Goal: Transaction & Acquisition: Purchase product/service

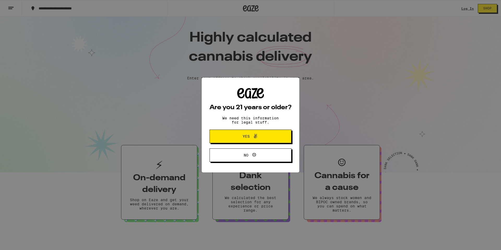
click at [240, 133] on button "Yes" at bounding box center [251, 137] width 82 height 14
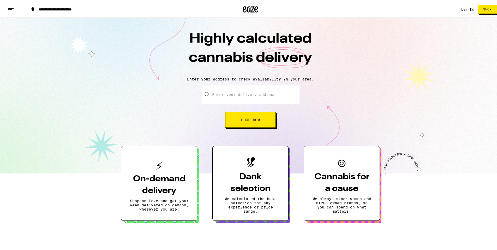
click at [249, 122] on button "Shop Now" at bounding box center [250, 119] width 51 height 16
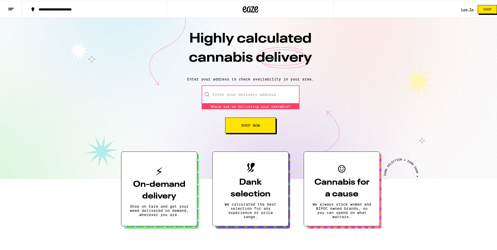
click at [249, 88] on input "Enter your delivery address" at bounding box center [251, 93] width 98 height 18
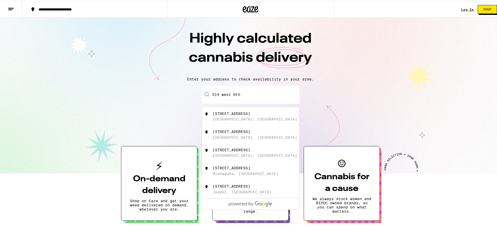
click at [250, 133] on div "[STREET_ADDRESS]" at bounding box center [232, 130] width 38 height 4
type input "[STREET_ADDRESS]"
